Goal: Task Accomplishment & Management: Use online tool/utility

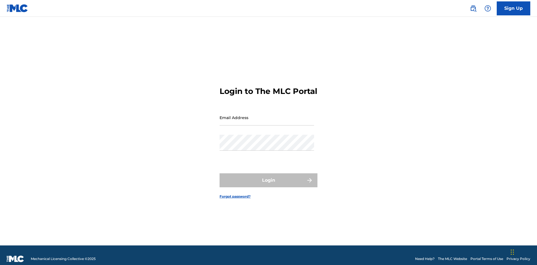
scroll to position [7, 0]
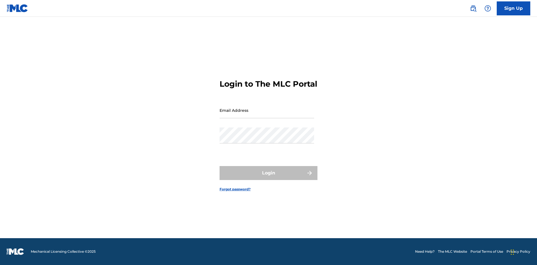
click at [267, 115] on input "Email Address" at bounding box center [267, 110] width 95 height 16
type input "Krystal.Ribble@themlc.com"
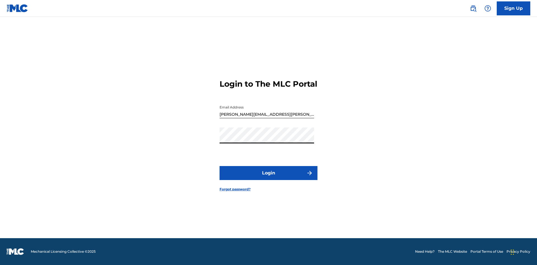
click at [269, 178] on button "Login" at bounding box center [269, 173] width 98 height 14
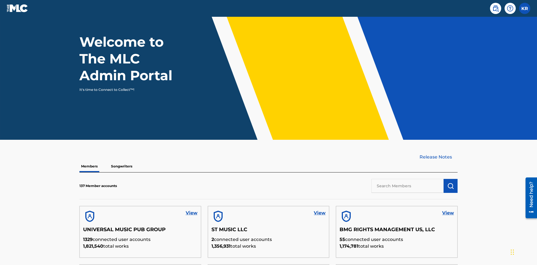
click at [408, 179] on input "text" at bounding box center [407, 186] width 72 height 14
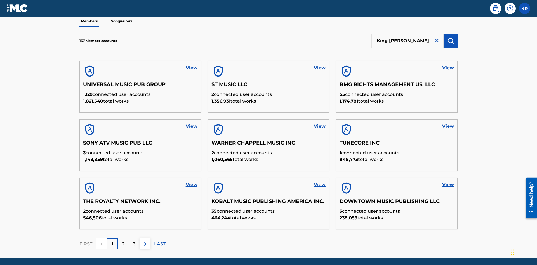
type input "King McTesterson"
click at [451, 37] on img "submit" at bounding box center [450, 40] width 7 height 7
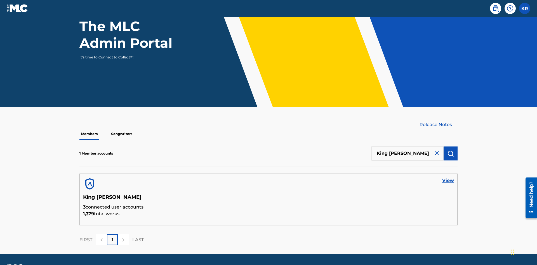
click at [448, 177] on link "View" at bounding box center [448, 180] width 12 height 7
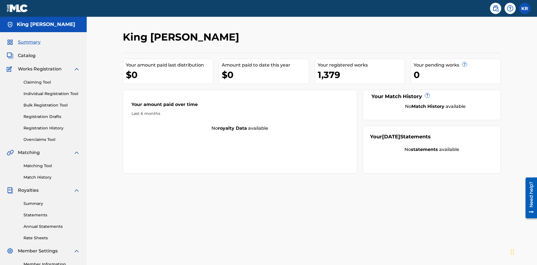
click at [52, 102] on link "Bulk Registration Tool" at bounding box center [51, 105] width 57 height 6
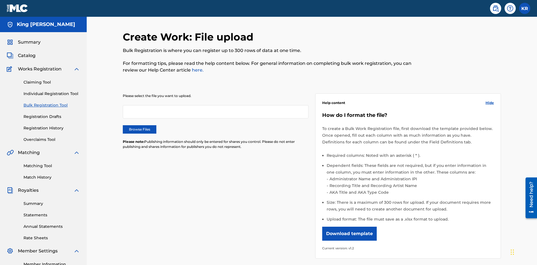
scroll to position [0, 123]
